Goal: Task Accomplishment & Management: Complete application form

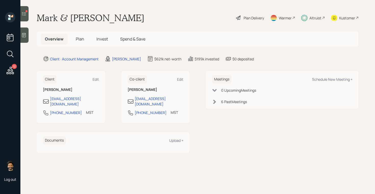
click at [98, 35] on h5 "Invest" at bounding box center [102, 39] width 20 height 11
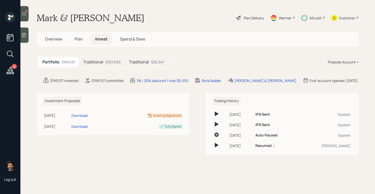
click at [93, 62] on h5 "Traditional" at bounding box center [93, 62] width 20 height 5
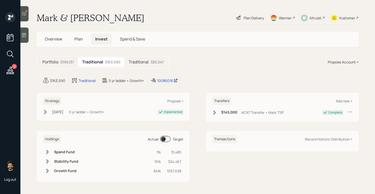
click at [133, 63] on h5 "Traditional" at bounding box center [138, 62] width 20 height 5
click at [110, 64] on div "$163,590" at bounding box center [111, 61] width 15 height 5
click at [147, 61] on h5 "Traditional" at bounding box center [138, 62] width 20 height 5
click at [166, 138] on span at bounding box center [165, 139] width 10 height 6
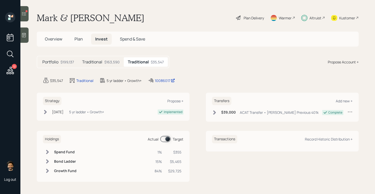
click at [166, 138] on span at bounding box center [165, 139] width 10 height 6
click at [107, 59] on div "$163,590" at bounding box center [111, 61] width 15 height 5
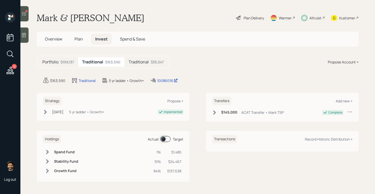
click at [161, 137] on span at bounding box center [165, 139] width 10 height 6
click at [13, 70] on icon at bounding box center [10, 70] width 9 height 9
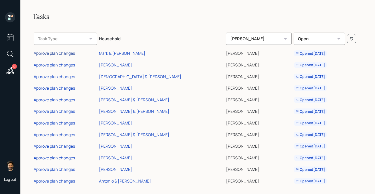
click at [56, 54] on div "Approve plan changes" at bounding box center [54, 53] width 41 height 6
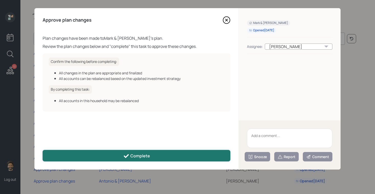
click at [136, 153] on div "Complete" at bounding box center [136, 156] width 27 height 6
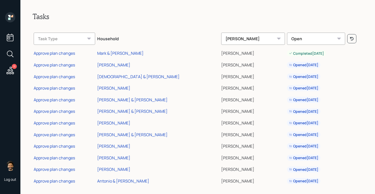
click at [360, 54] on table "Task Type Household [PERSON_NAME] Open Approve plan changes [PERSON_NAME] & [PE…" at bounding box center [198, 107] width 330 height 157
click at [115, 64] on div "[PERSON_NAME]" at bounding box center [113, 65] width 33 height 6
